Goal: Task Accomplishment & Management: Use online tool/utility

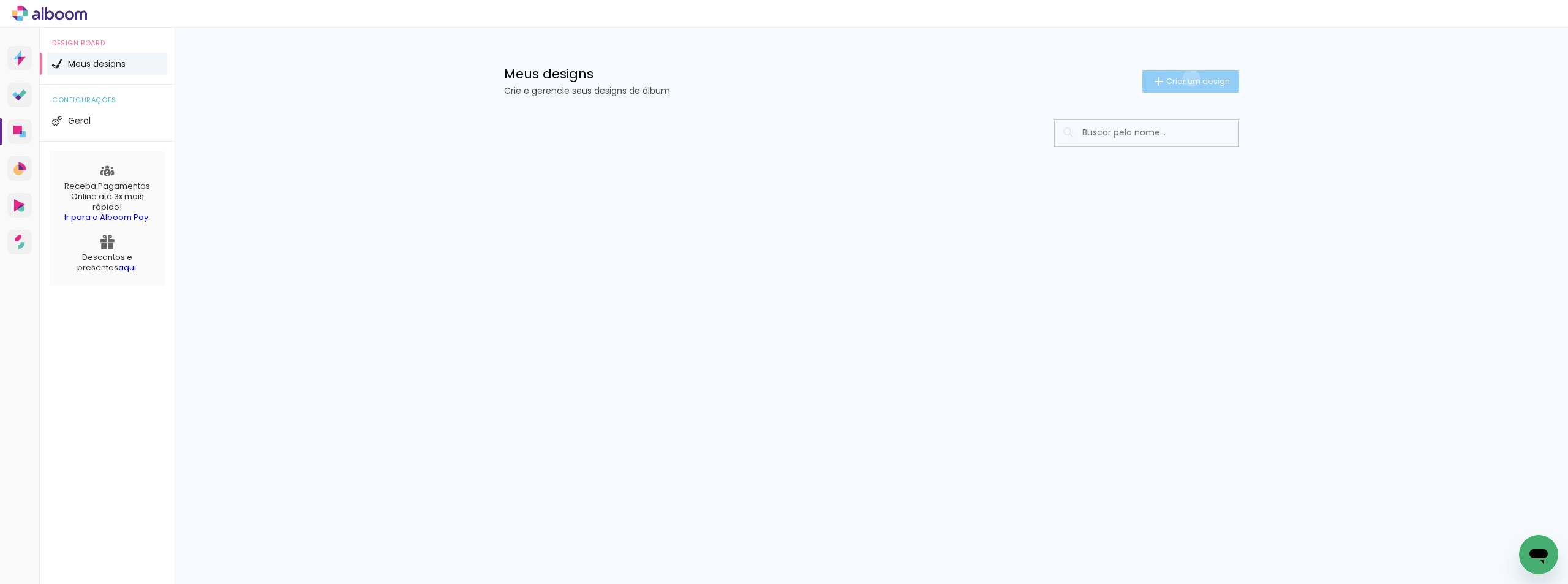
click at [1189, 78] on span "Criar um design" at bounding box center [1198, 81] width 64 height 8
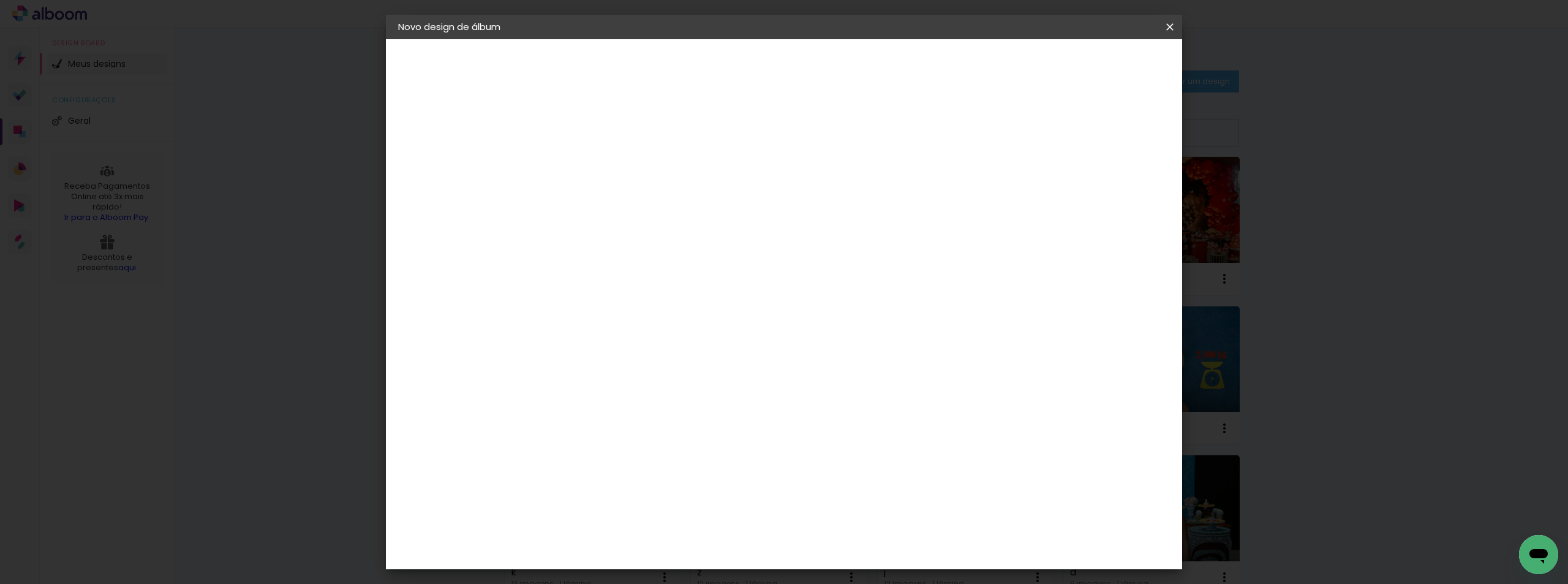
click at [599, 171] on input at bounding box center [599, 164] width 0 height 19
type input "g"
type paper-input "g"
click at [0, 0] on slot "Avançar" at bounding box center [0, 0] width 0 height 0
click at [0, 0] on slot "Tamanho Livre" at bounding box center [0, 0] width 0 height 0
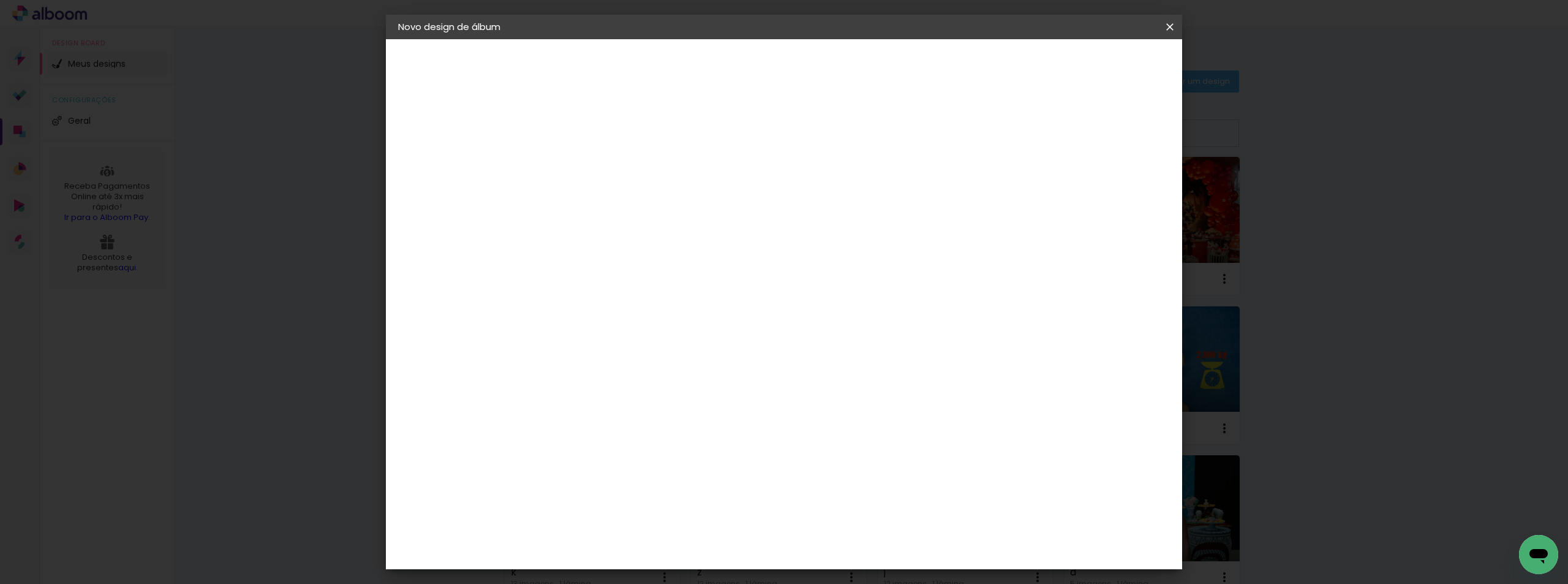
click at [0, 0] on slot "Avançar" at bounding box center [0, 0] width 0 height 0
drag, startPoint x: 565, startPoint y: 350, endPoint x: 539, endPoint y: 351, distance: 26.0
click at [539, 39] on quentale-album-spec "Iniciar design Iniciar design" at bounding box center [784, 39] width 796 height 0
drag, startPoint x: 552, startPoint y: 348, endPoint x: 588, endPoint y: 351, distance: 36.1
click at [588, 351] on div "30" at bounding box center [567, 348] width 47 height 18
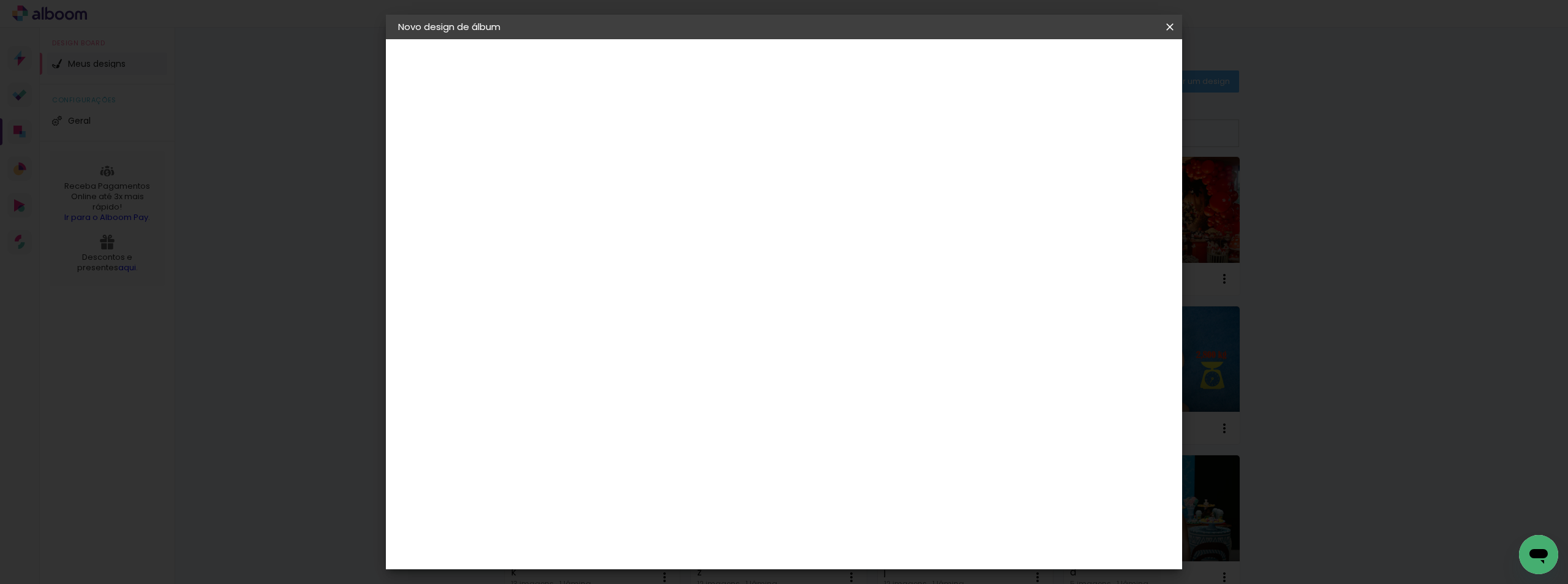
type input "15"
type paper-input "15"
drag, startPoint x: 852, startPoint y: 393, endPoint x: 873, endPoint y: 391, distance: 21.1
click at [873, 391] on div "60" at bounding box center [859, 391] width 47 height 18
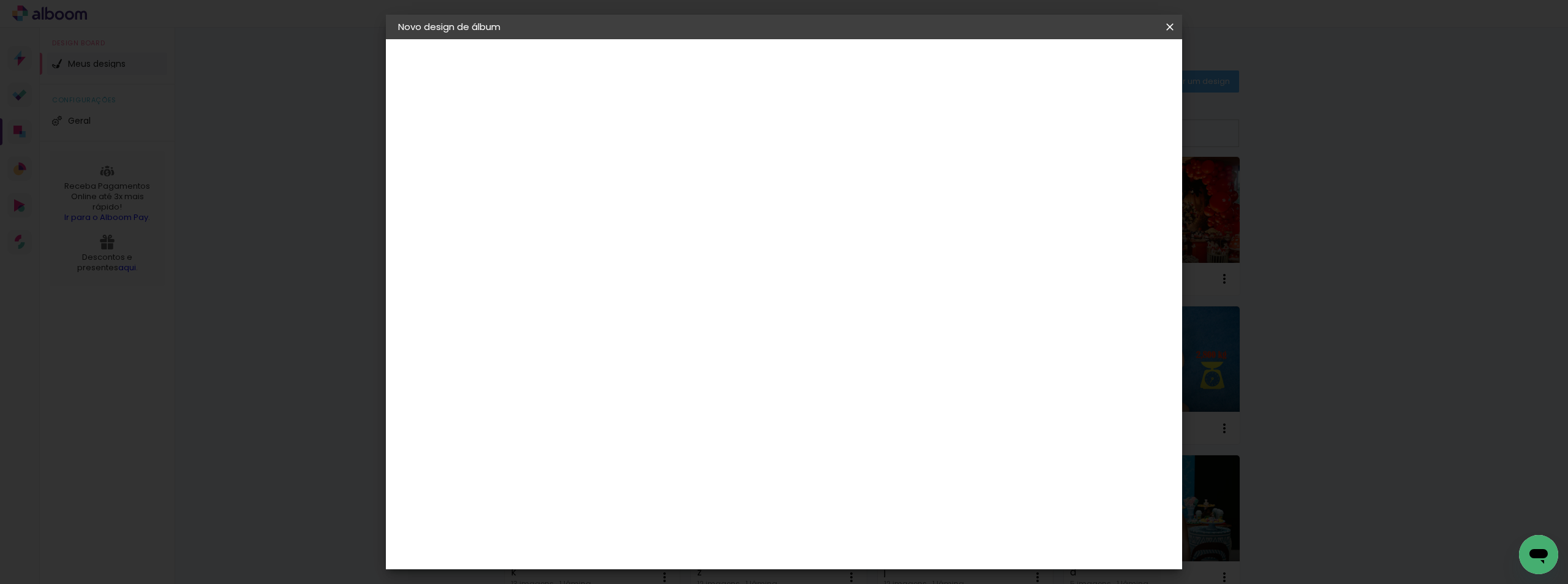
type input "21"
type paper-input "21"
click at [1105, 57] on paper-button "Iniciar design" at bounding box center [1065, 65] width 80 height 20
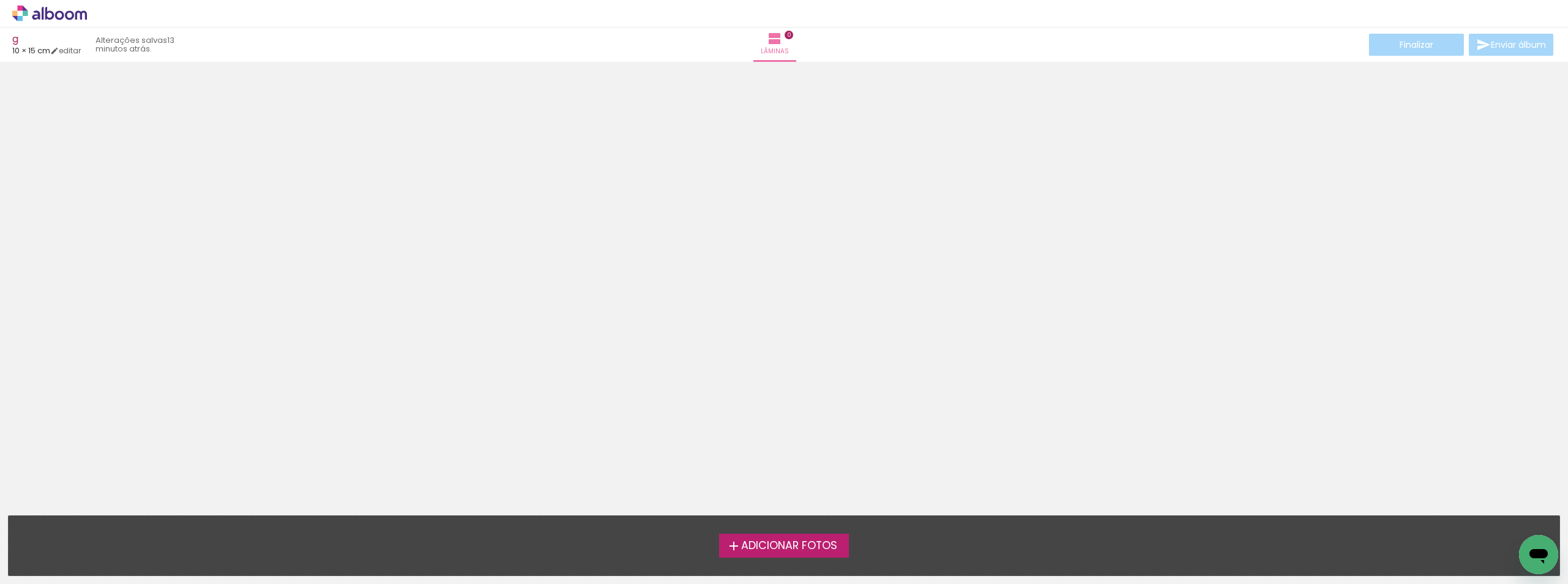
click at [751, 550] on span "Adicionar Fotos" at bounding box center [789, 546] width 96 height 11
click at [0, 0] on input "file" at bounding box center [0, 0] width 0 height 0
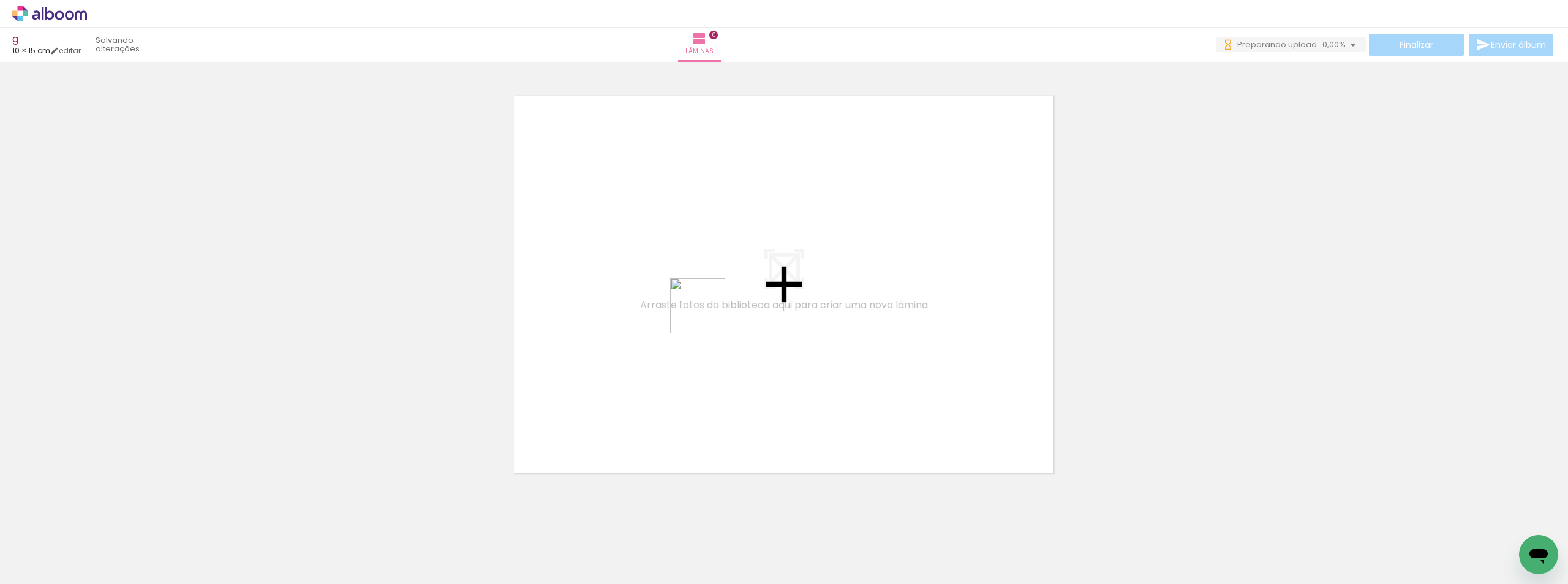
drag, startPoint x: 138, startPoint y: 537, endPoint x: 707, endPoint y: 315, distance: 610.8
click at [707, 315] on quentale-workspace at bounding box center [784, 292] width 1568 height 584
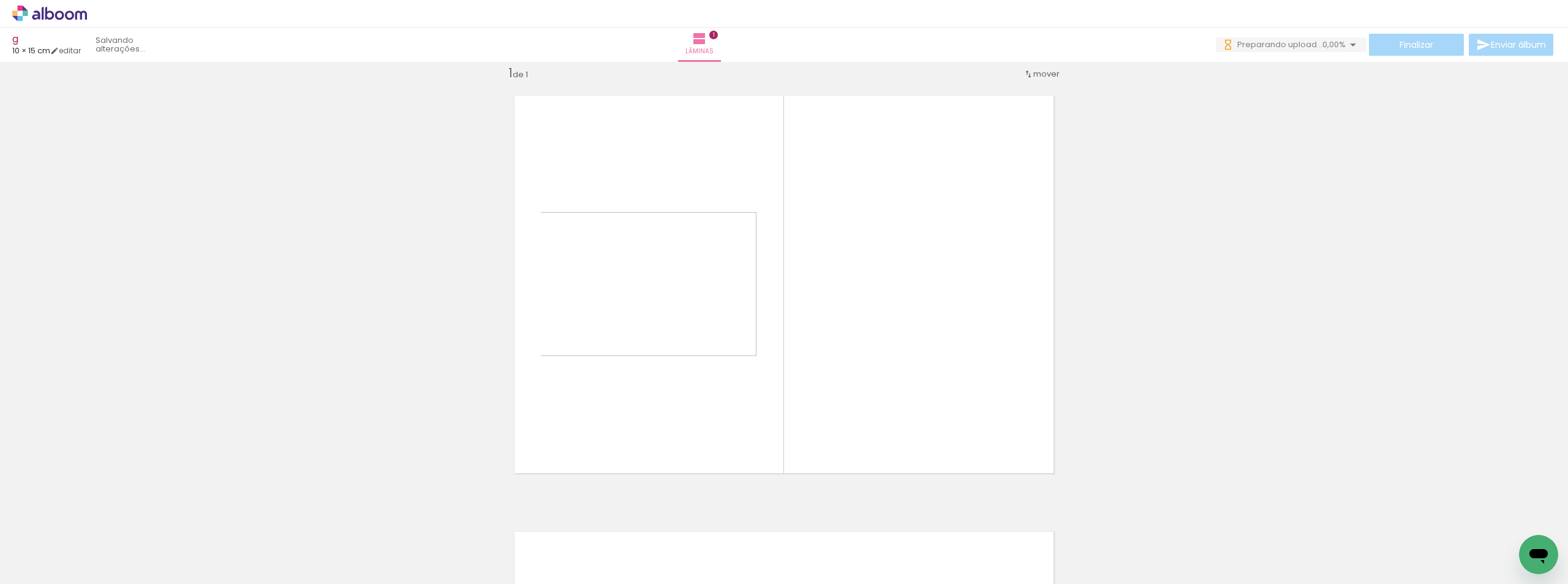
scroll to position [16, 0]
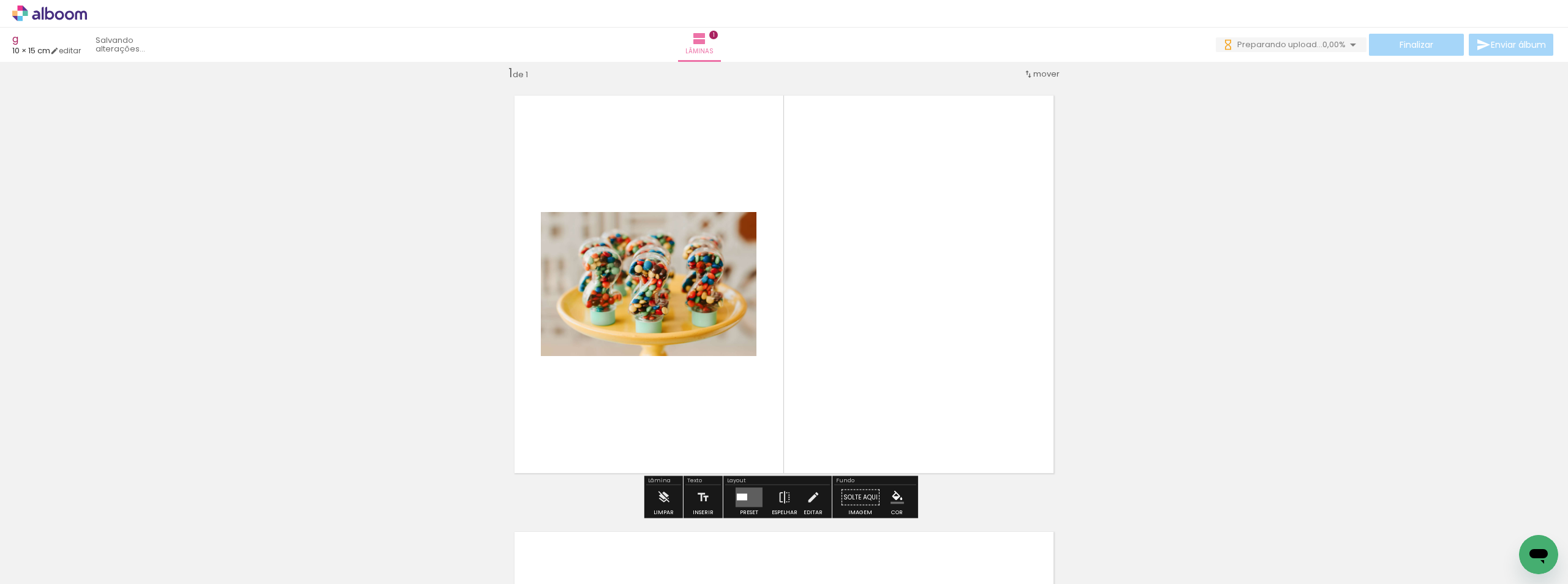
drag, startPoint x: 531, startPoint y: 539, endPoint x: 572, endPoint y: 344, distance: 199.3
click at [648, 296] on quentale-workspace at bounding box center [784, 292] width 1568 height 584
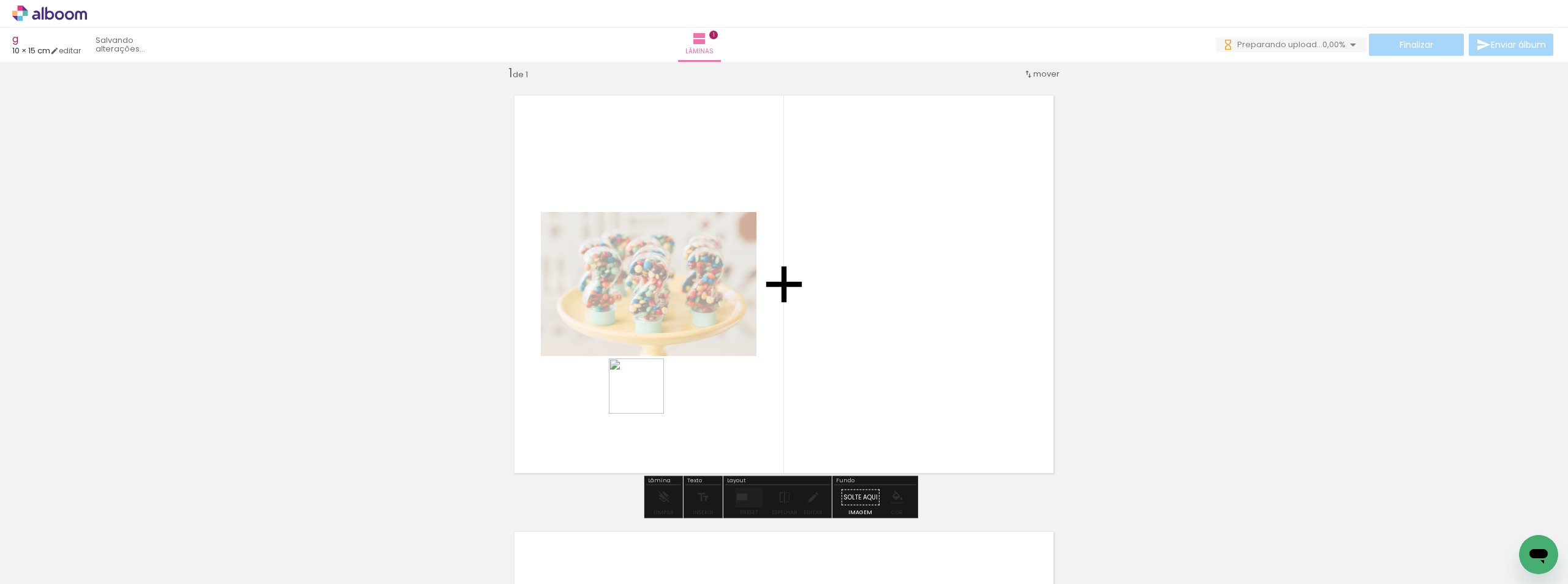
drag, startPoint x: 402, startPoint y: 537, endPoint x: 645, endPoint y: 396, distance: 280.9
click at [645, 396] on quentale-workspace at bounding box center [784, 292] width 1568 height 584
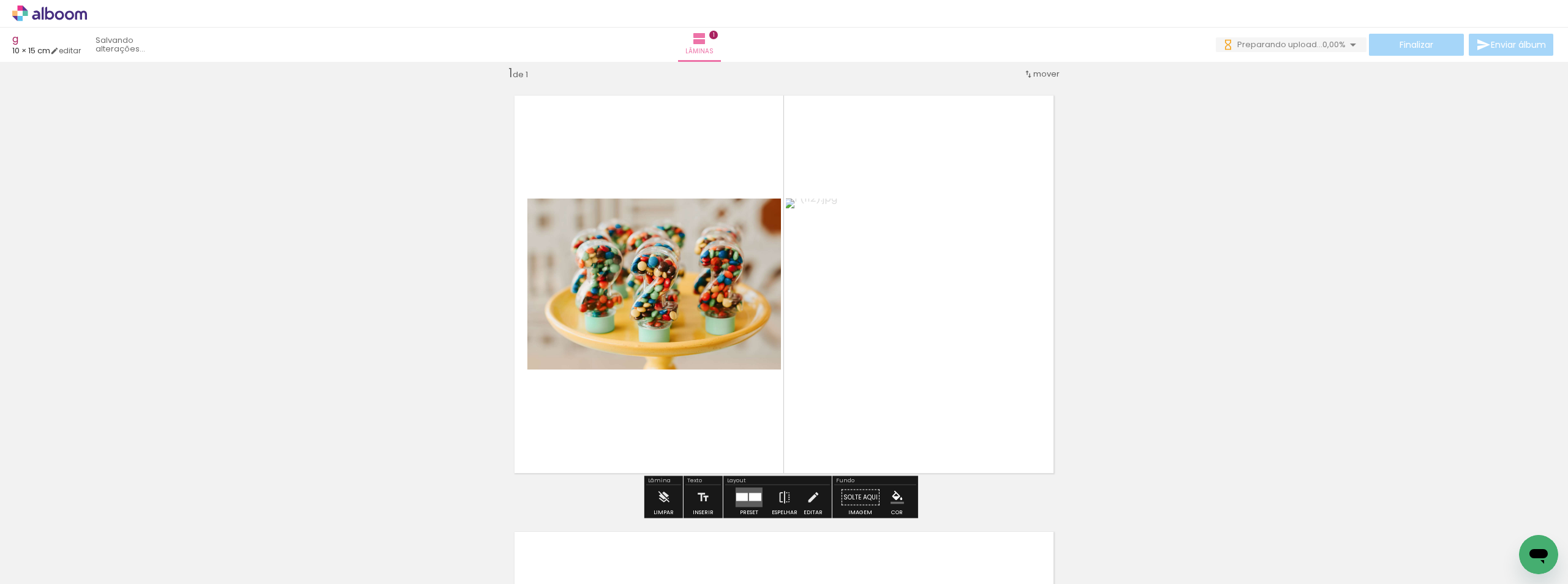
scroll to position [0, 0]
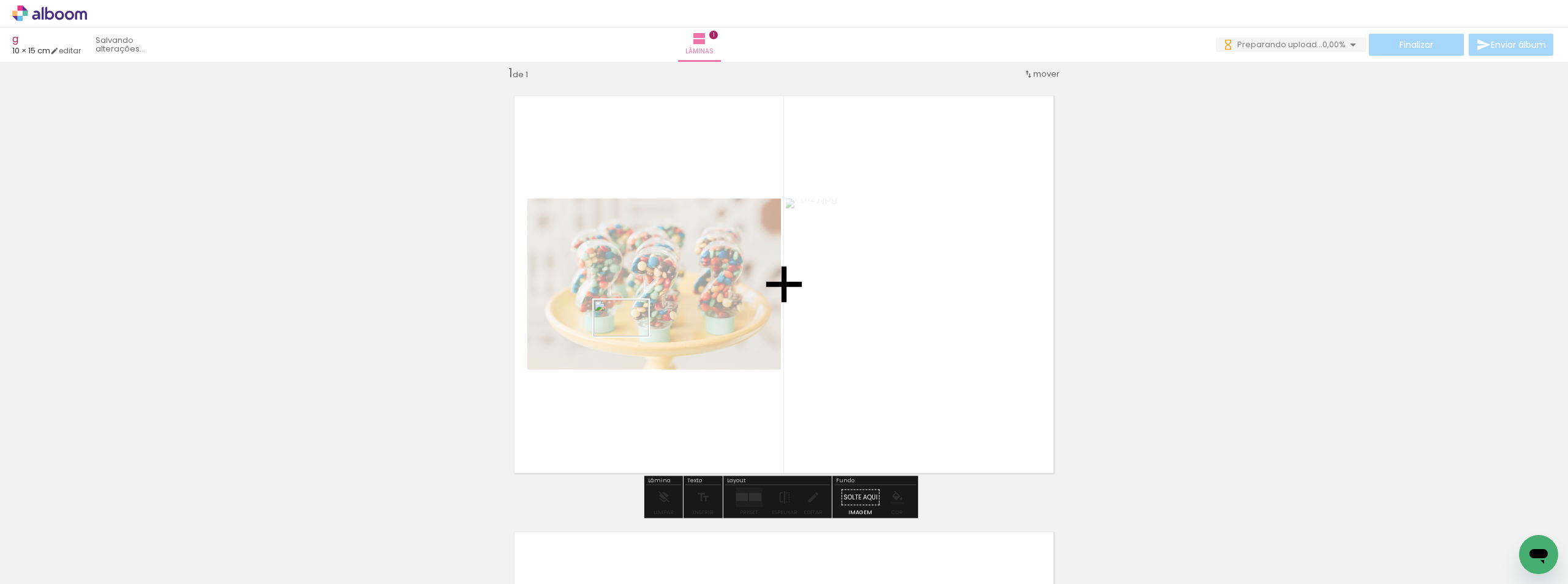
drag, startPoint x: 476, startPoint y: 536, endPoint x: 630, endPoint y: 337, distance: 251.6
click at [630, 337] on quentale-workspace at bounding box center [784, 292] width 1568 height 584
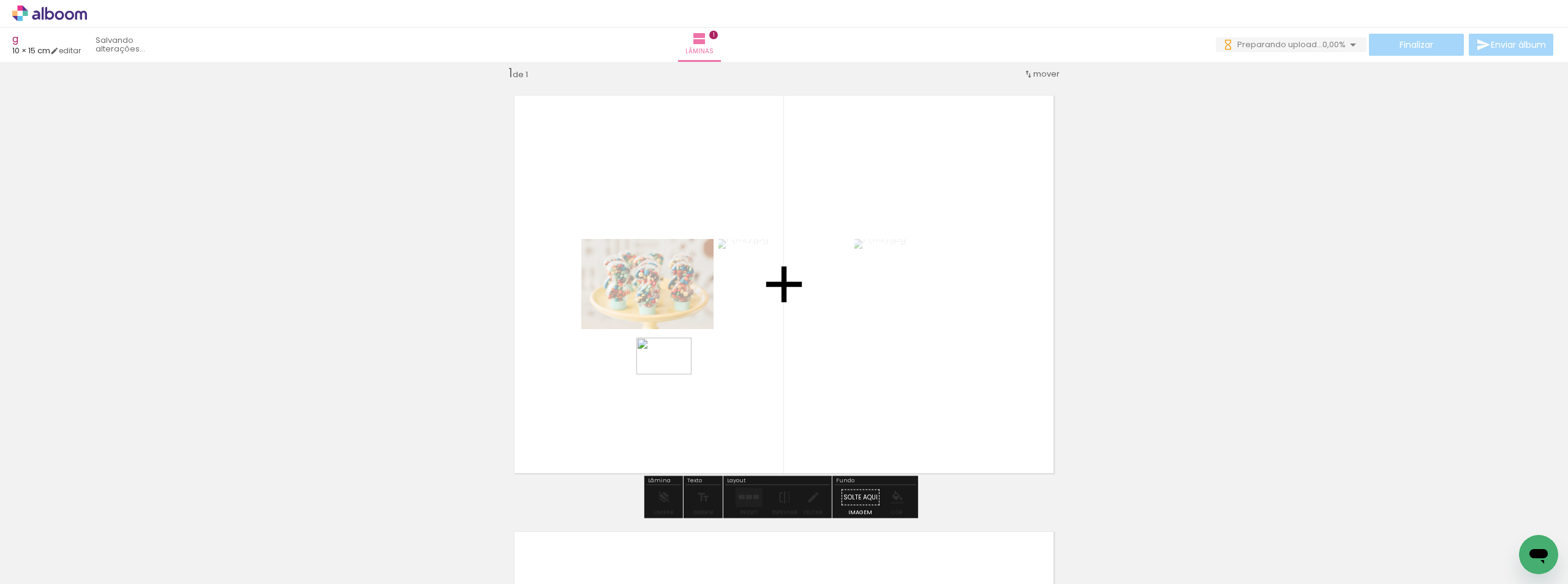
drag, startPoint x: 618, startPoint y: 524, endPoint x: 674, endPoint y: 374, distance: 160.1
click at [674, 374] on quentale-workspace at bounding box center [784, 292] width 1568 height 584
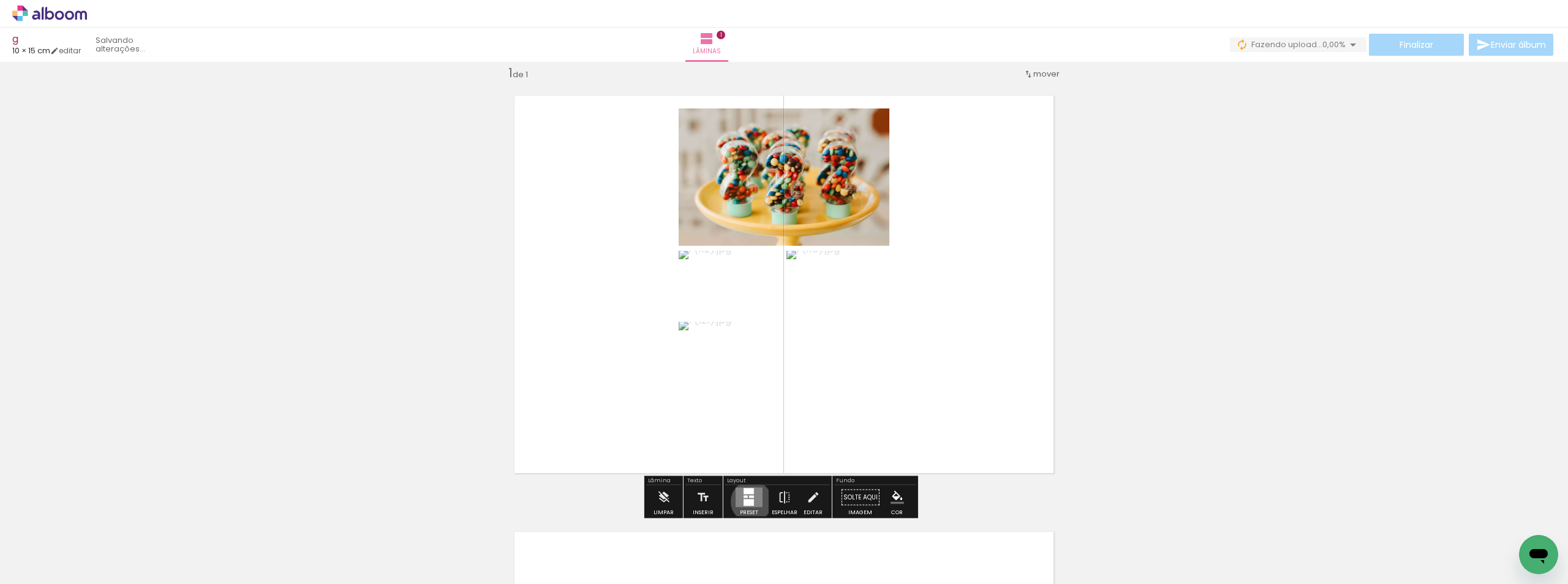
click at [748, 501] on div at bounding box center [748, 503] width 11 height 7
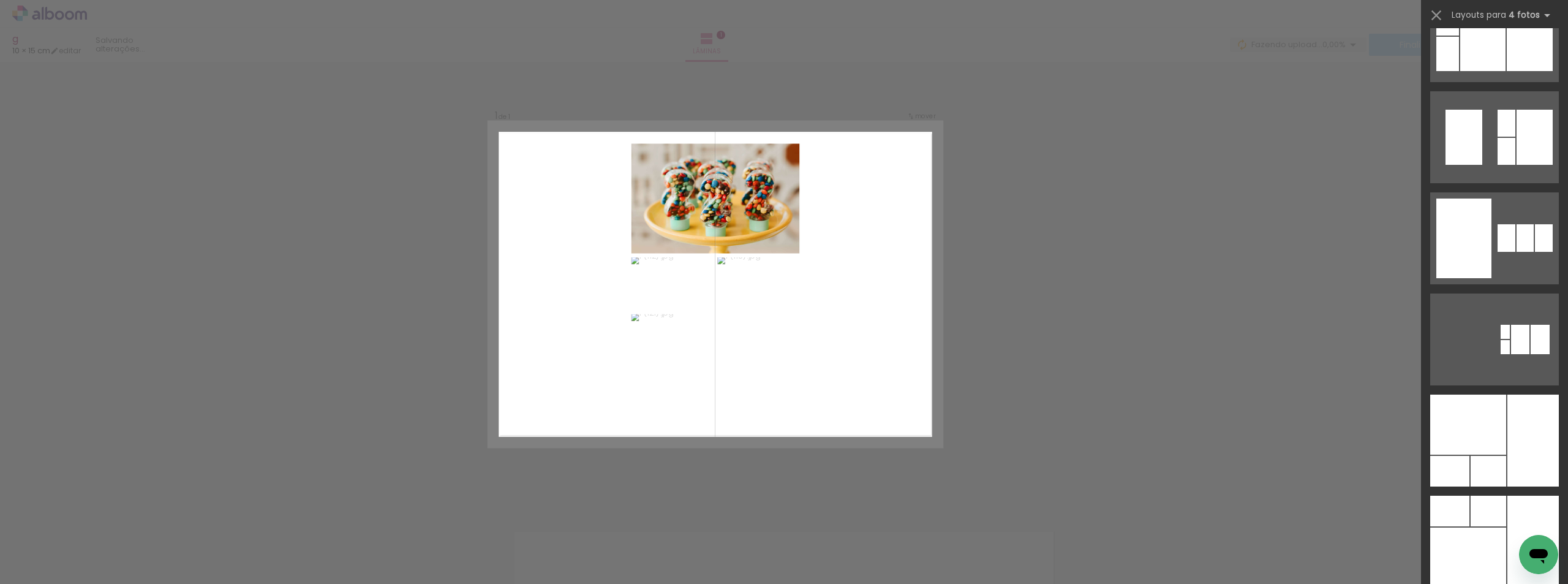
scroll to position [37155, 0]
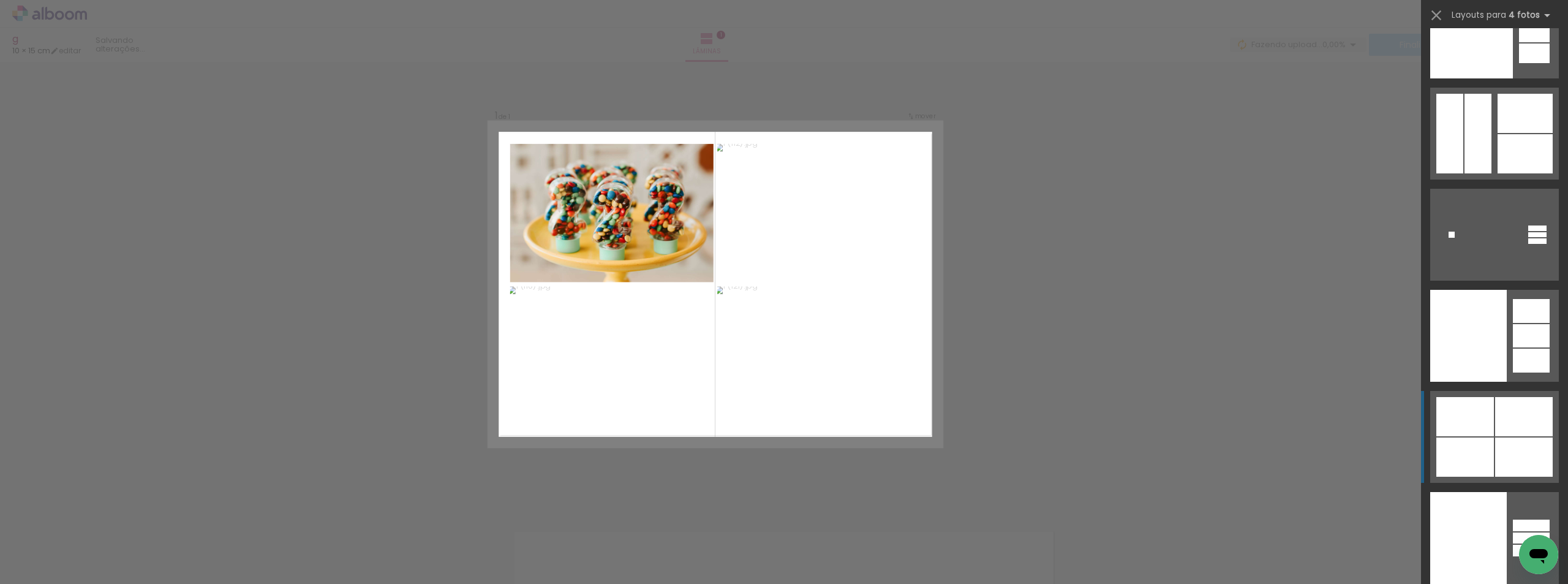
click at [1526, 451] on div at bounding box center [1524, 457] width 57 height 39
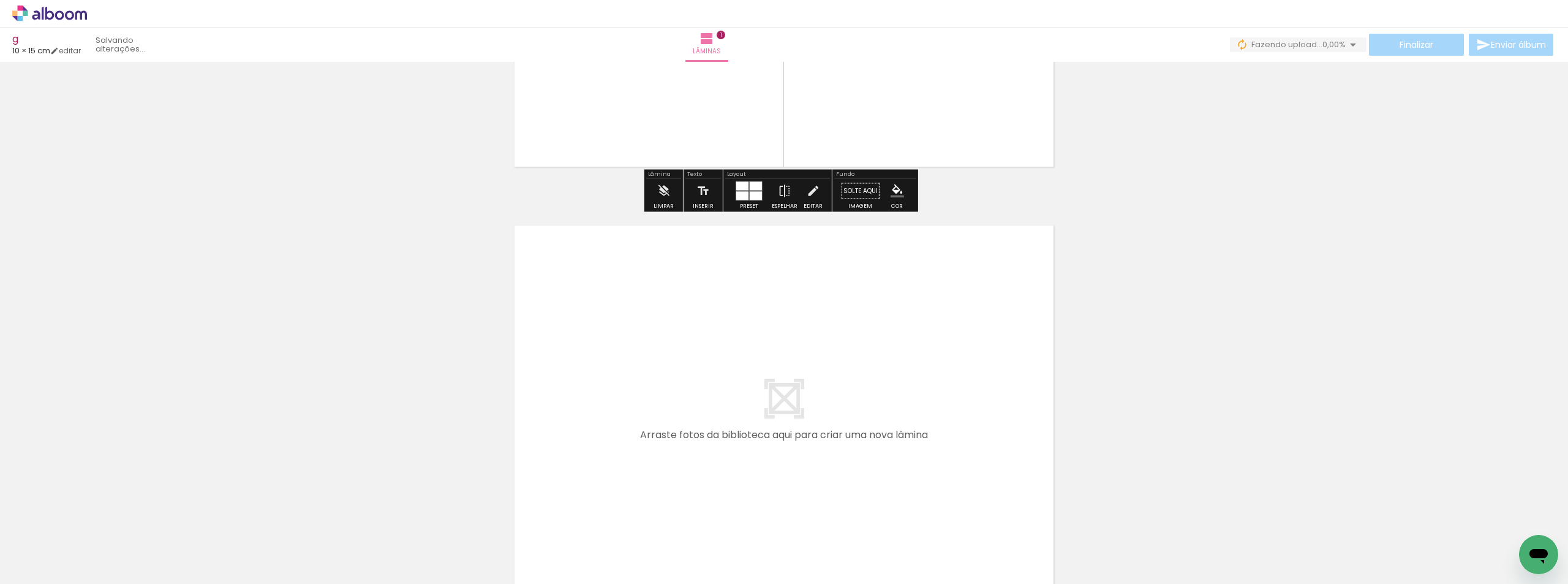
scroll to position [445, 0]
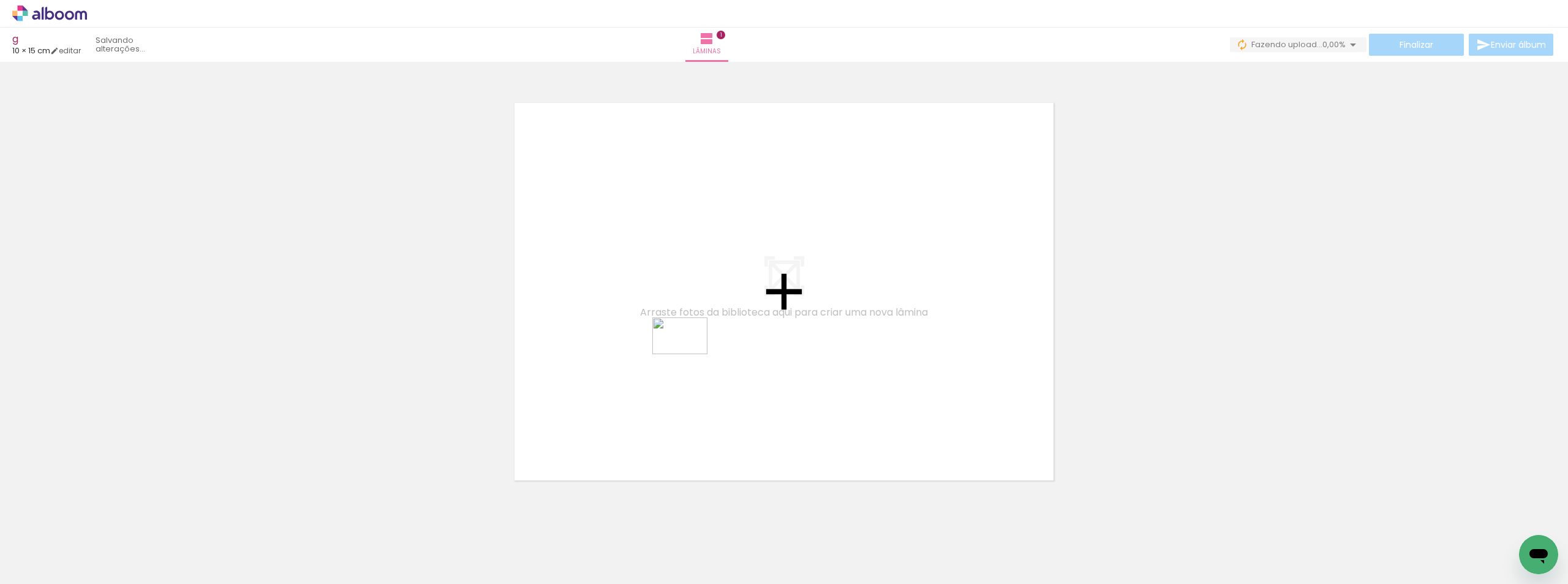
drag, startPoint x: 546, startPoint y: 537, endPoint x: 689, endPoint y: 354, distance: 232.2
click at [689, 354] on quentale-workspace at bounding box center [784, 292] width 1568 height 584
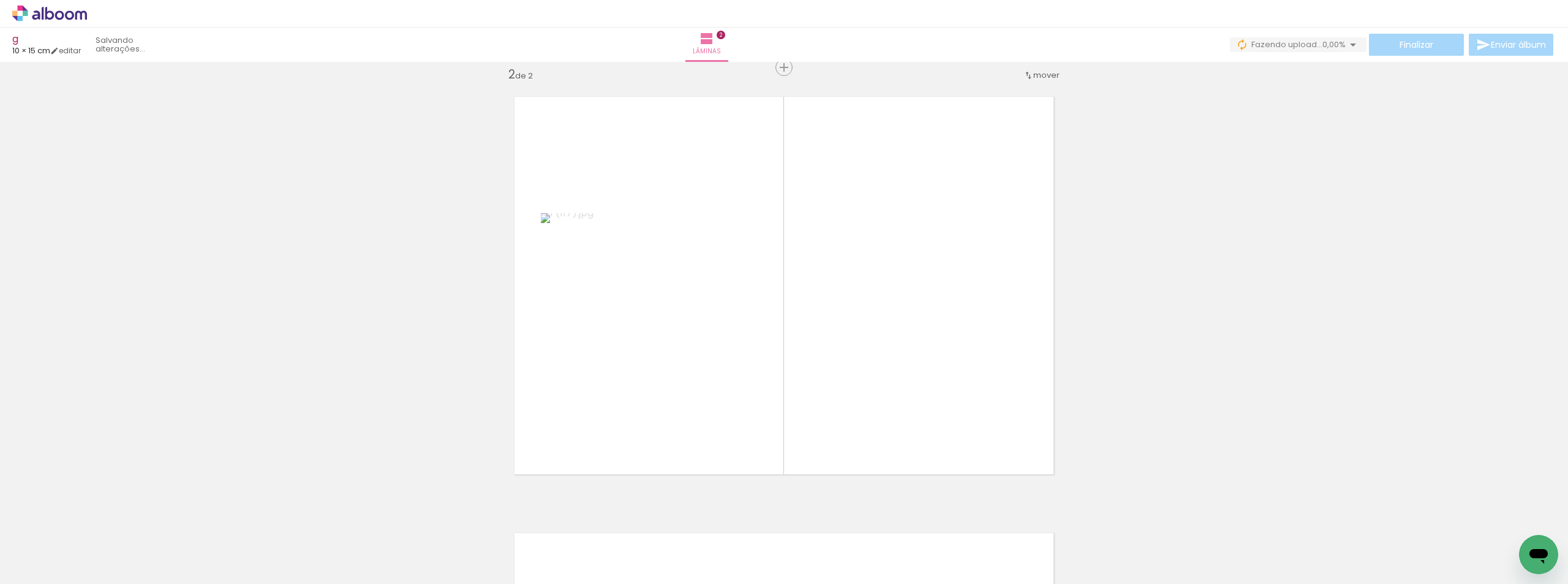
scroll to position [452, 0]
drag, startPoint x: 323, startPoint y: 539, endPoint x: 318, endPoint y: 507, distance: 32.4
click at [580, 372] on quentale-workspace at bounding box center [784, 292] width 1568 height 584
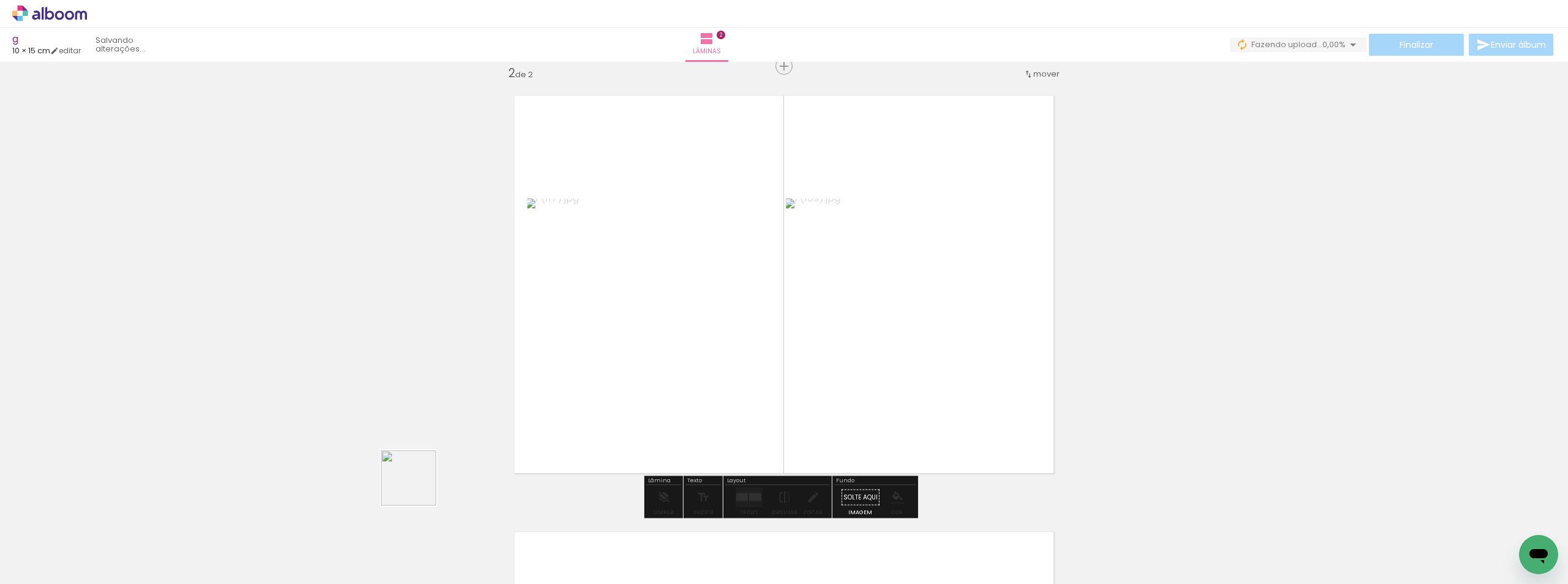
drag, startPoint x: 418, startPoint y: 487, endPoint x: 734, endPoint y: 411, distance: 325.0
click at [734, 411] on quentale-workspace at bounding box center [784, 292] width 1568 height 584
drag, startPoint x: 190, startPoint y: 551, endPoint x: 793, endPoint y: 326, distance: 643.6
click at [793, 326] on quentale-workspace at bounding box center [784, 292] width 1568 height 584
click at [749, 496] on div at bounding box center [752, 496] width 5 height 2
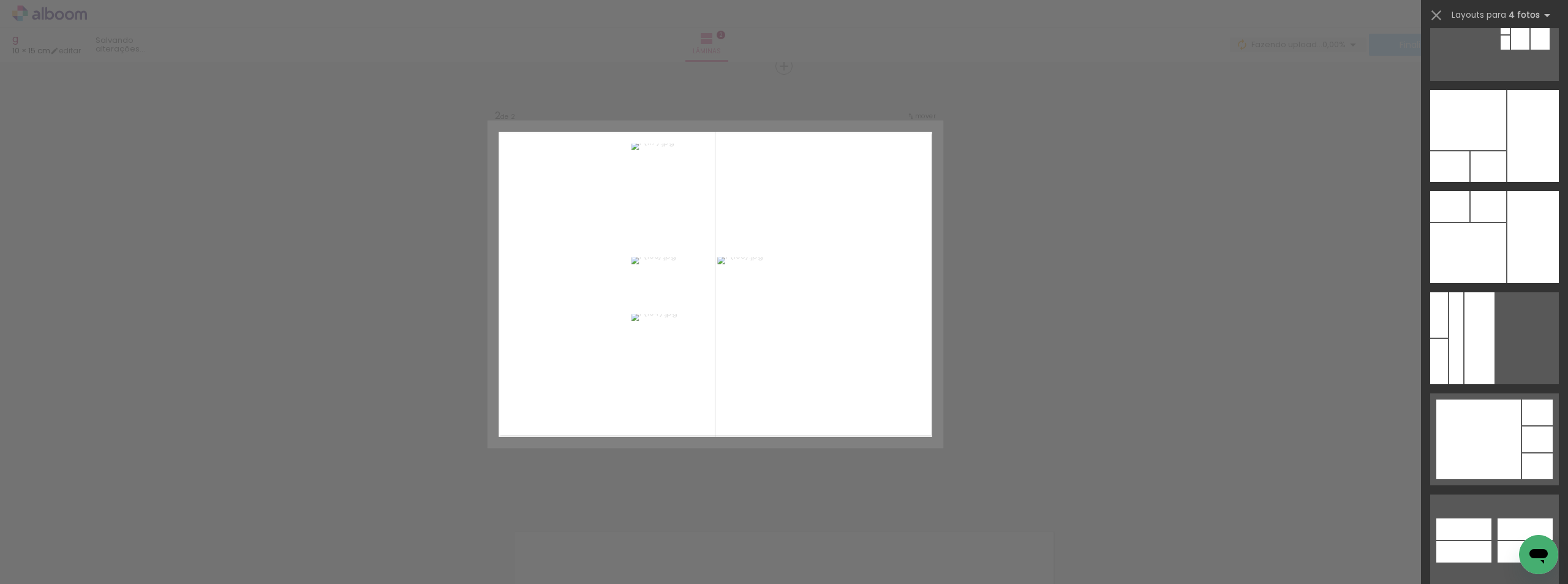
scroll to position [37155, 0]
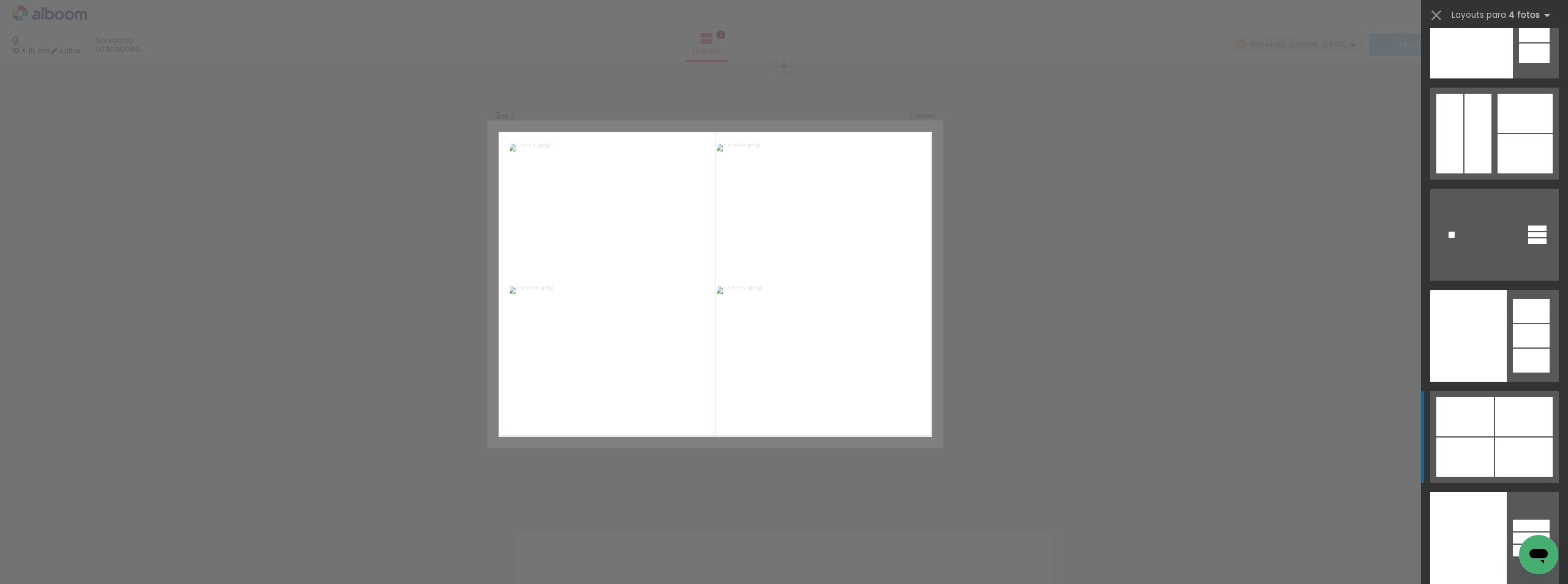
click at [1497, 449] on div at bounding box center [1524, 457] width 57 height 39
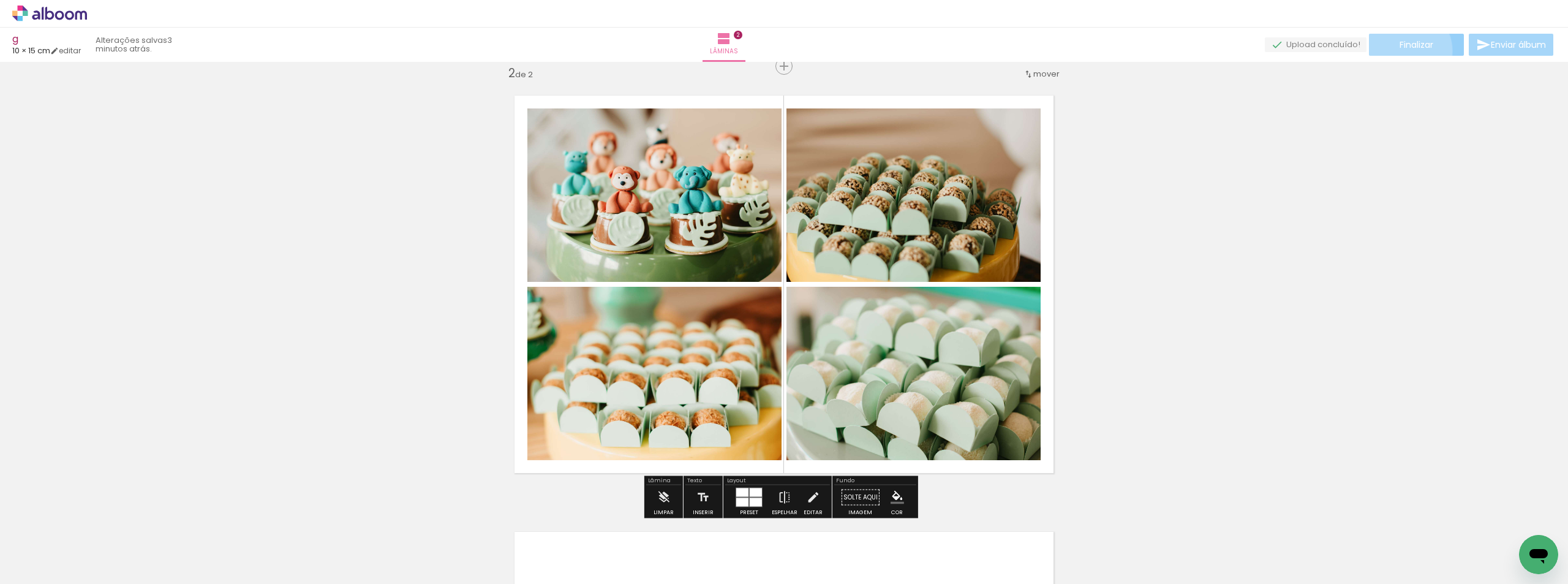
click at [1399, 51] on paper-button "Finalizar" at bounding box center [1417, 44] width 95 height 22
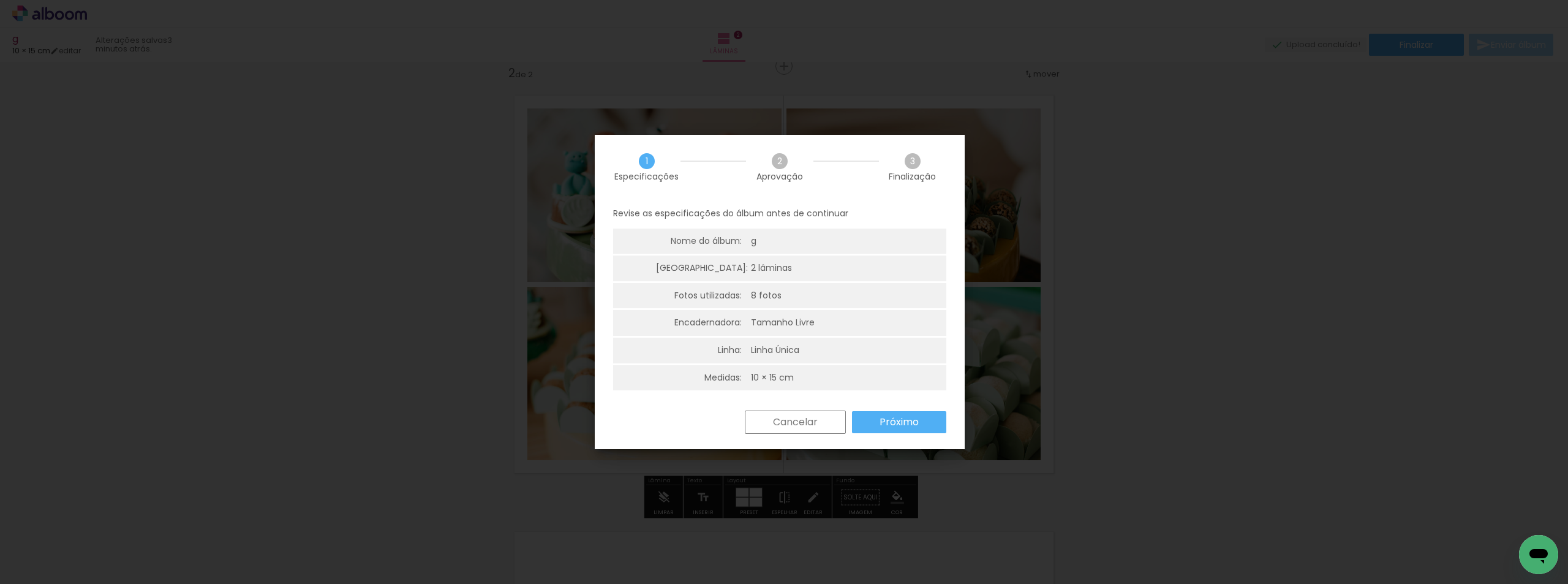
click at [0, 0] on slot "Próximo" at bounding box center [0, 0] width 0 height 0
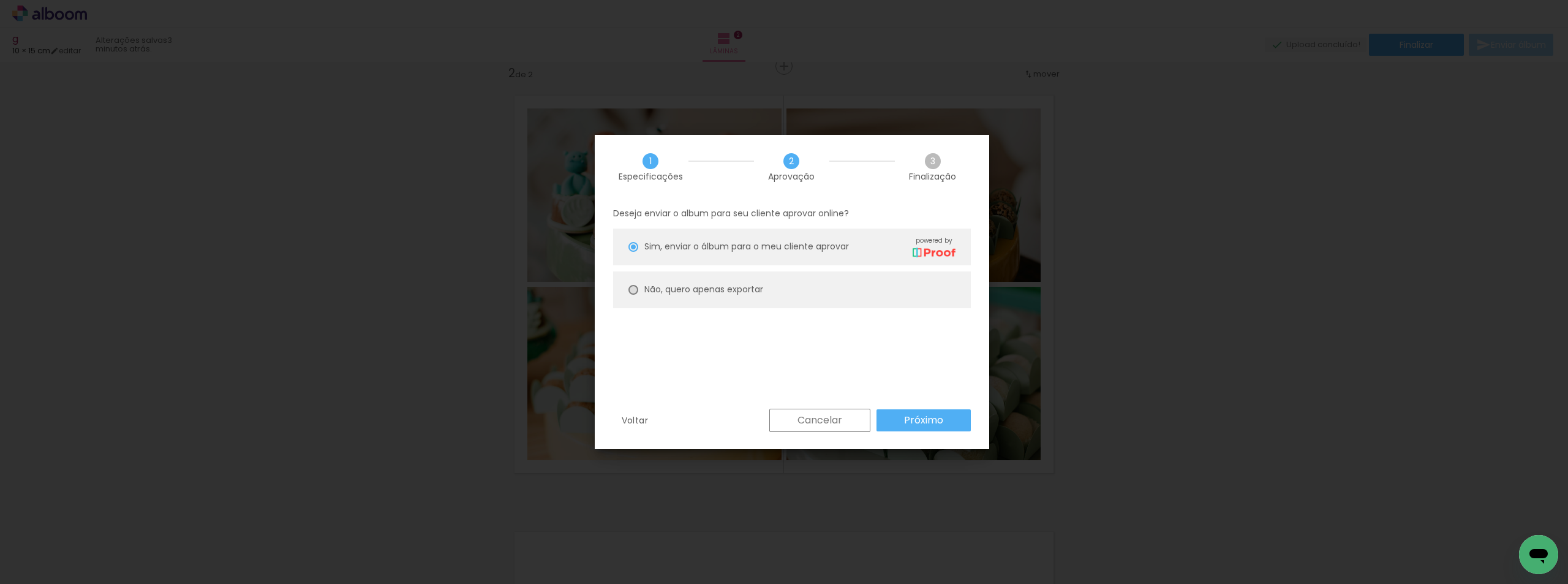
click at [634, 291] on div at bounding box center [634, 290] width 10 height 10
type paper-radio-button "on"
click at [0, 0] on slot "Próximo" at bounding box center [0, 0] width 0 height 0
type input "Alta, 300 DPI"
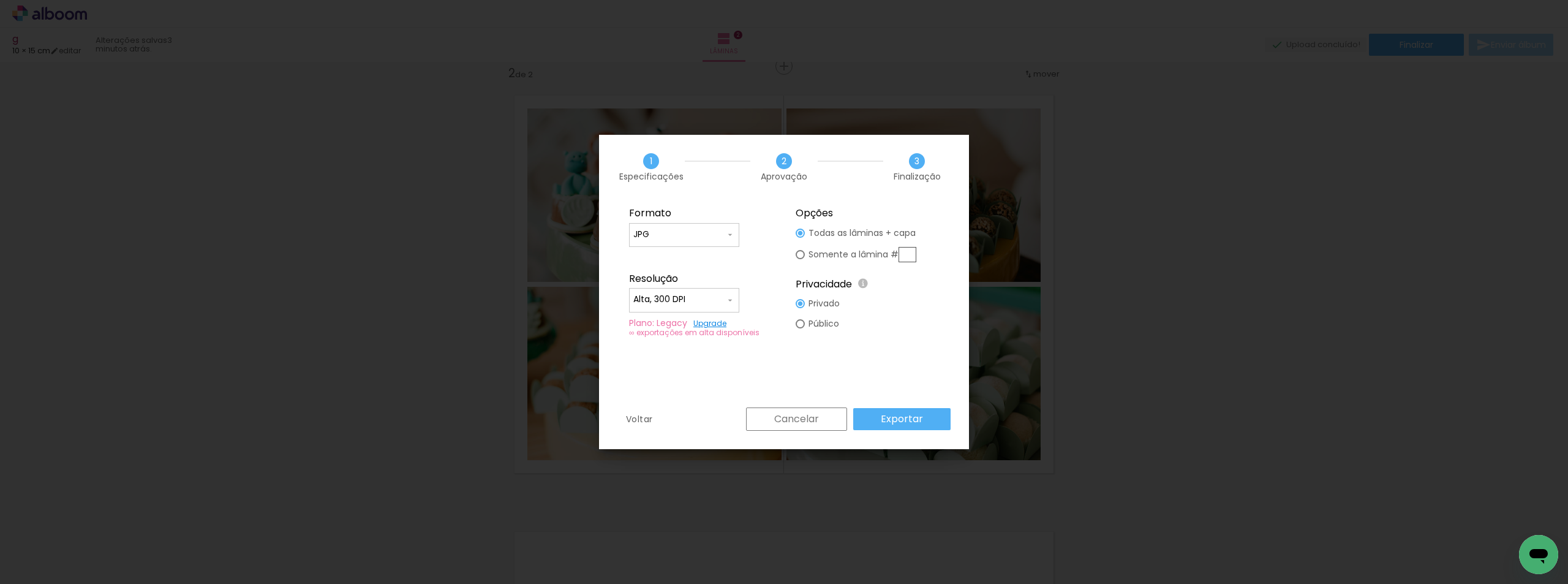
click at [0, 0] on slot "Exportar" at bounding box center [0, 0] width 0 height 0
